Goal: Contribute content: Add original content to the website for others to see

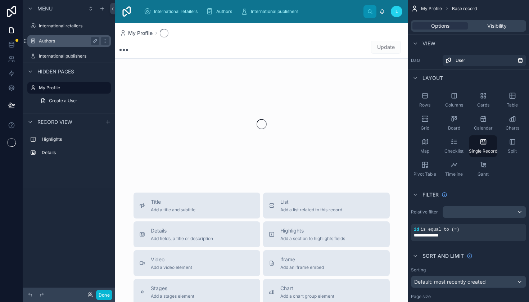
click at [54, 45] on div "Authors" at bounding box center [69, 41] width 60 height 9
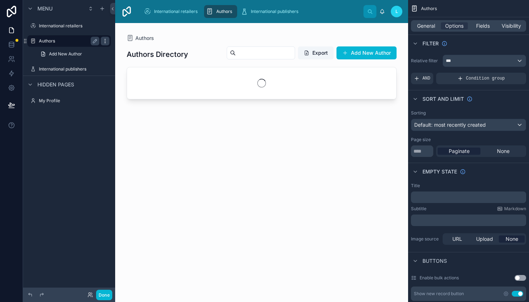
click at [106, 43] on icon "scrollable content" at bounding box center [105, 41] width 6 height 6
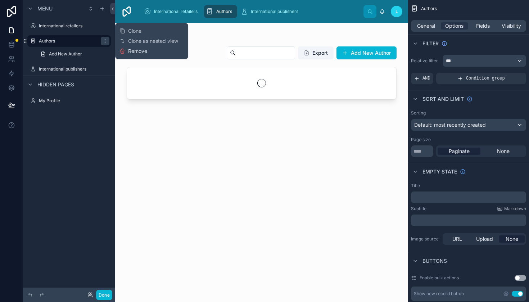
click at [126, 51] on button "Remove" at bounding box center [133, 50] width 28 height 7
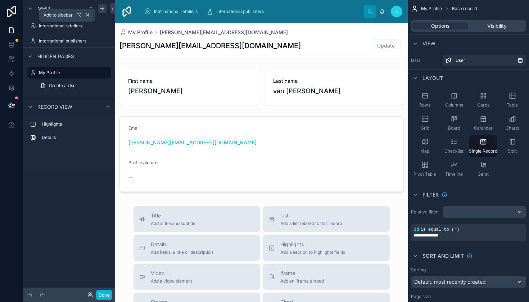
click at [102, 11] on icon "scrollable content" at bounding box center [102, 9] width 6 height 6
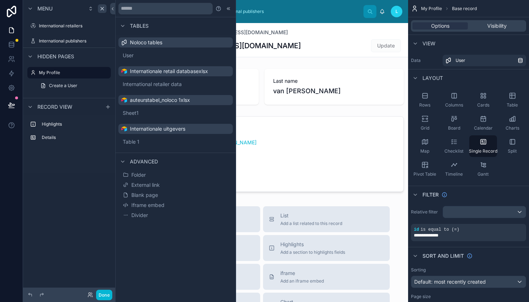
click at [155, 98] on span "auteurstabel_noloco 1xlsx" at bounding box center [160, 99] width 60 height 7
click at [138, 110] on span "Sheet1" at bounding box center [139, 112] width 16 height 7
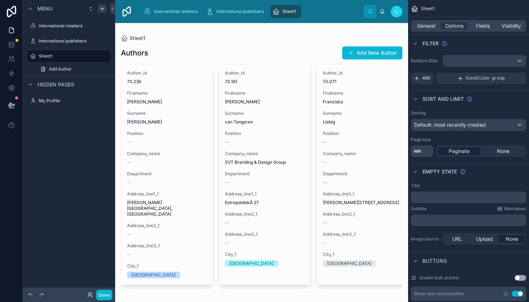
scroll to position [13, 0]
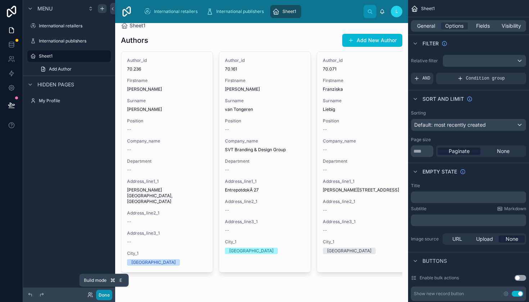
click at [107, 294] on button "Done" at bounding box center [104, 294] width 16 height 10
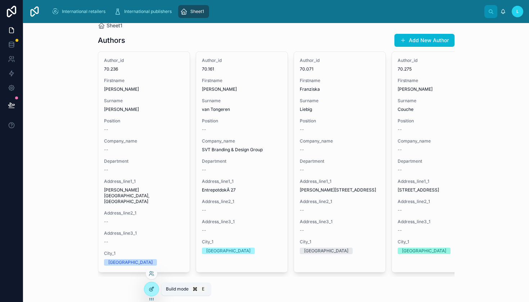
click at [152, 292] on div at bounding box center [151, 289] width 14 height 14
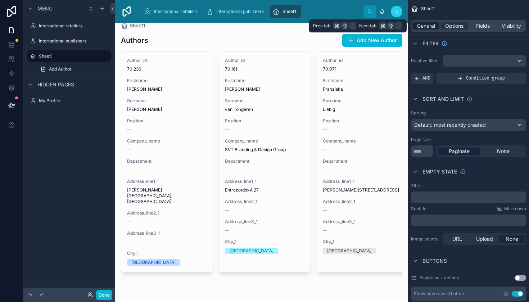
click at [430, 28] on span "General" at bounding box center [426, 25] width 18 height 7
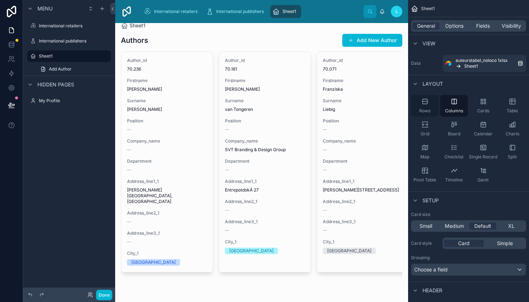
click at [423, 101] on icon "scrollable content" at bounding box center [424, 101] width 5 height 0
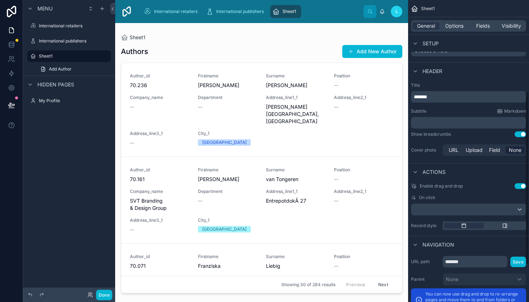
scroll to position [0, 0]
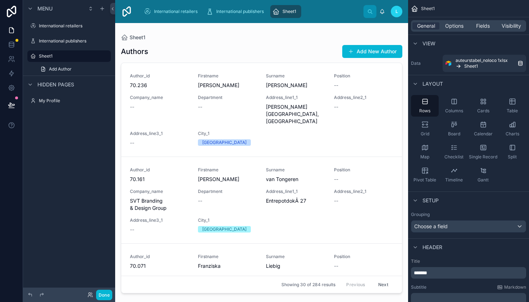
click at [460, 30] on div "General Options Fields Visibility" at bounding box center [468, 26] width 115 height 12
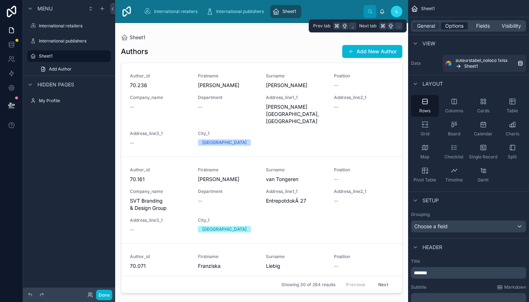
click at [459, 28] on span "Options" at bounding box center [454, 25] width 18 height 7
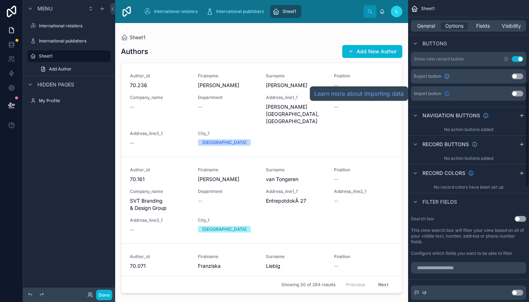
scroll to position [268, 0]
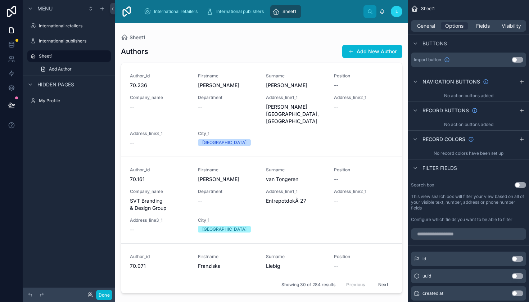
click at [522, 184] on button "Use setting" at bounding box center [520, 185] width 12 height 6
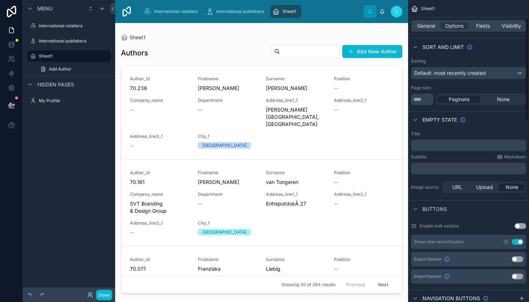
scroll to position [0, 0]
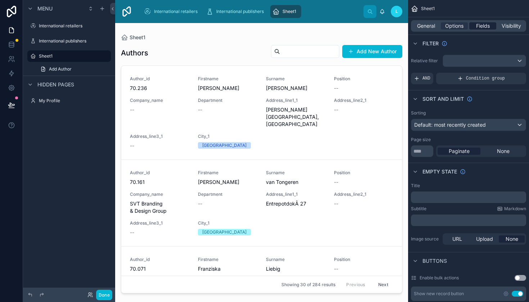
click at [478, 28] on span "Fields" at bounding box center [483, 25] width 14 height 7
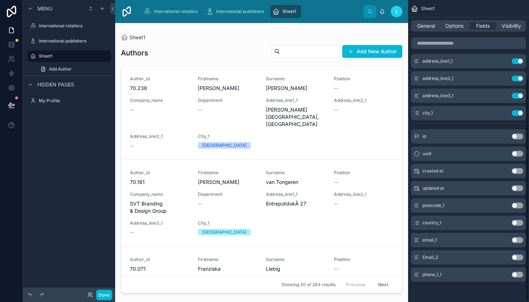
scroll to position [106, 0]
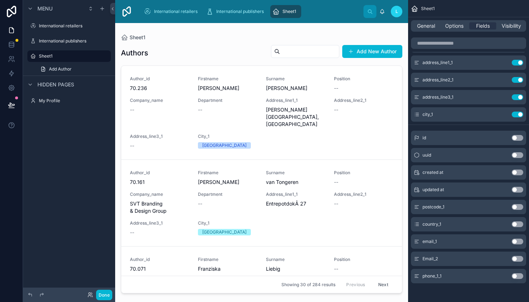
click at [323, 50] on div at bounding box center [261, 158] width 293 height 270
click at [356, 46] on button "Add New Author" at bounding box center [372, 51] width 60 height 13
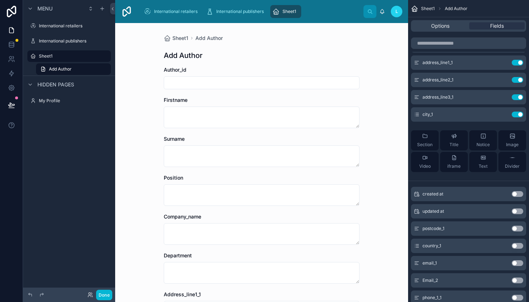
click at [210, 80] on input "text" at bounding box center [261, 83] width 195 height 10
type input "**********"
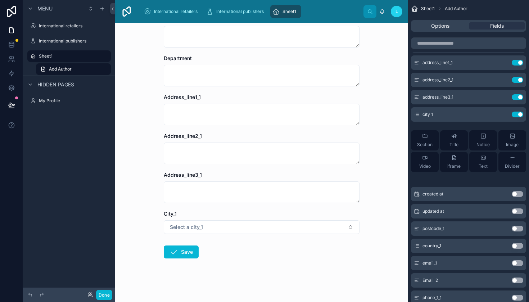
scroll to position [200, 0]
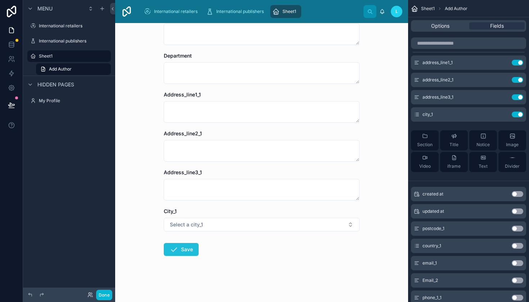
click at [180, 248] on button "Save" at bounding box center [181, 249] width 35 height 13
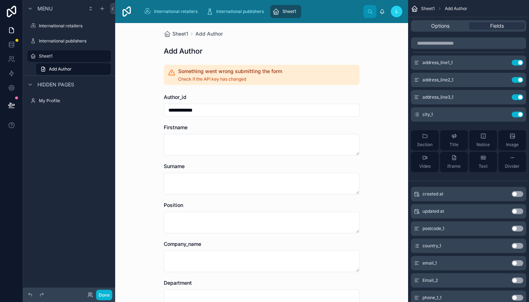
scroll to position [0, 0]
